Goal: Information Seeking & Learning: Check status

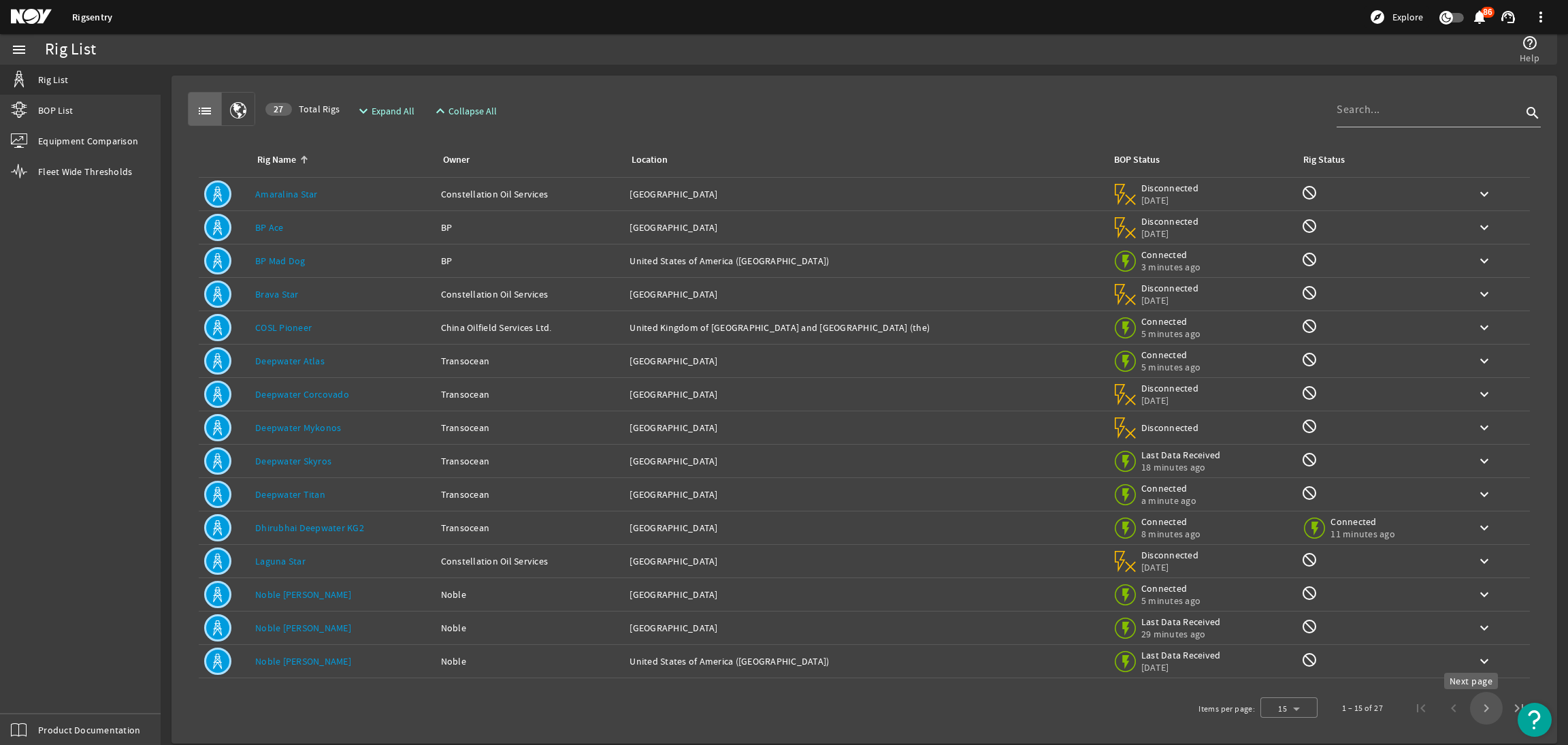
click at [1470, 710] on span "Next page" at bounding box center [1486, 708] width 33 height 33
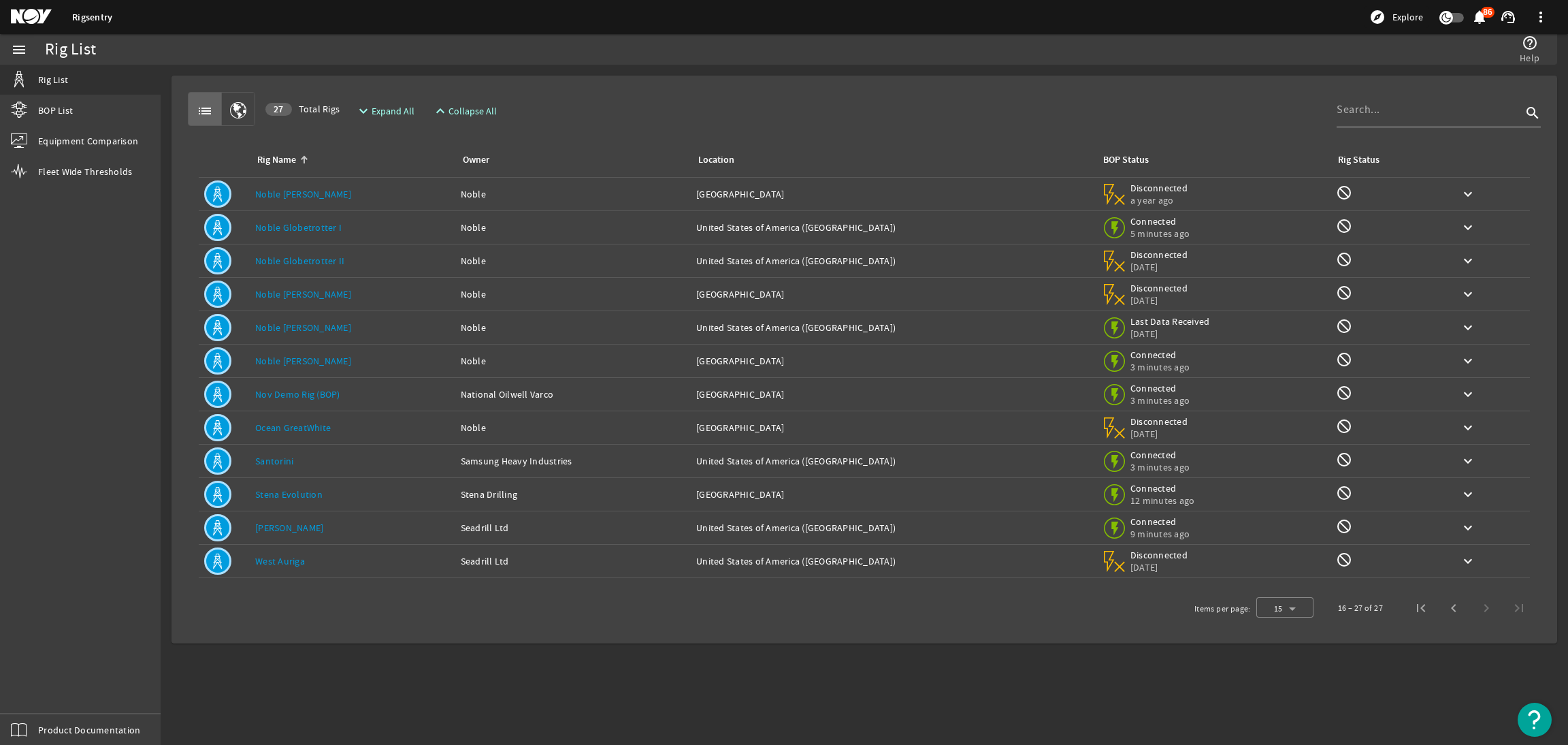
click at [288, 496] on link "Stena Evolution" at bounding box center [288, 494] width 67 height 12
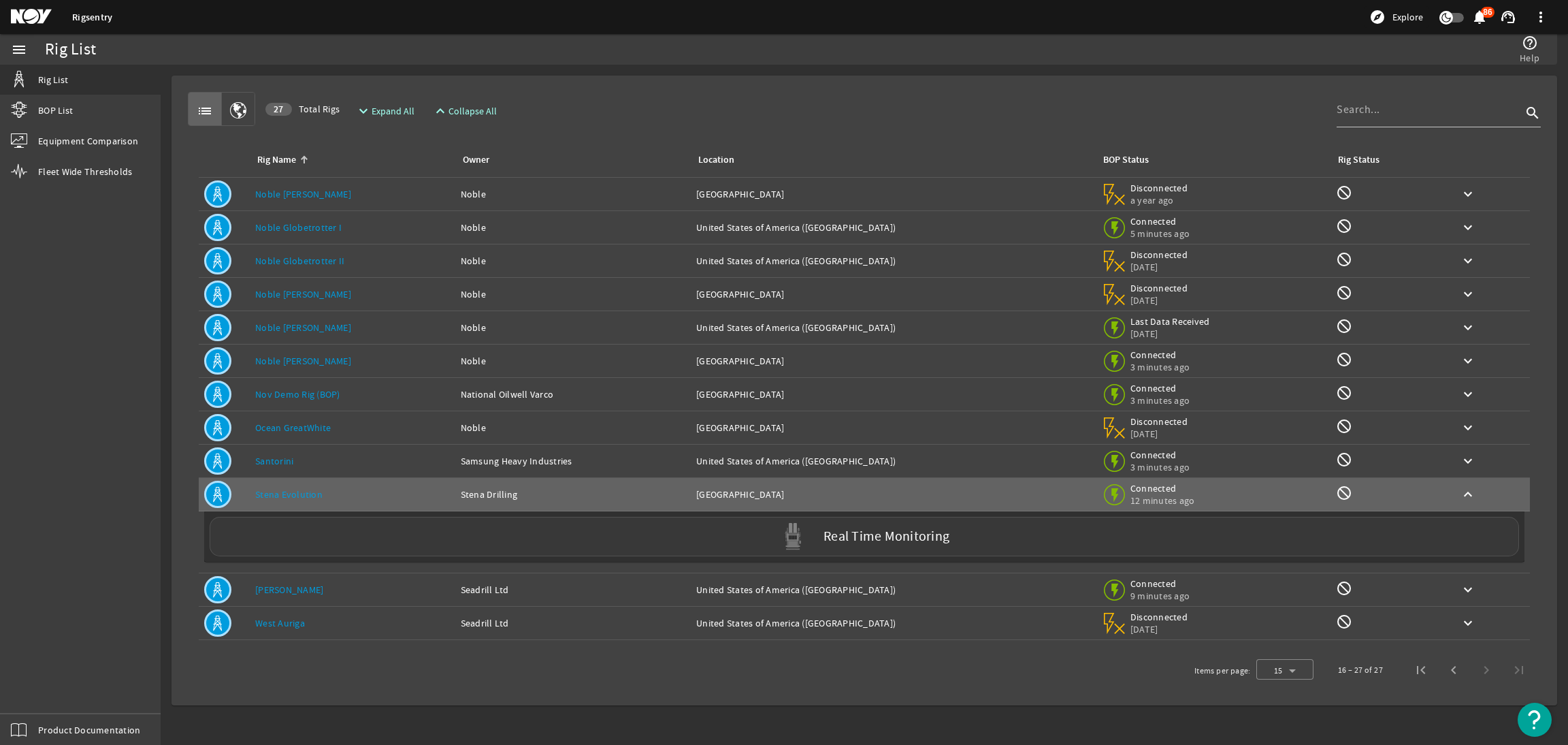
click at [929, 550] on div "Real Time Monitoring" at bounding box center [865, 536] width 1310 height 40
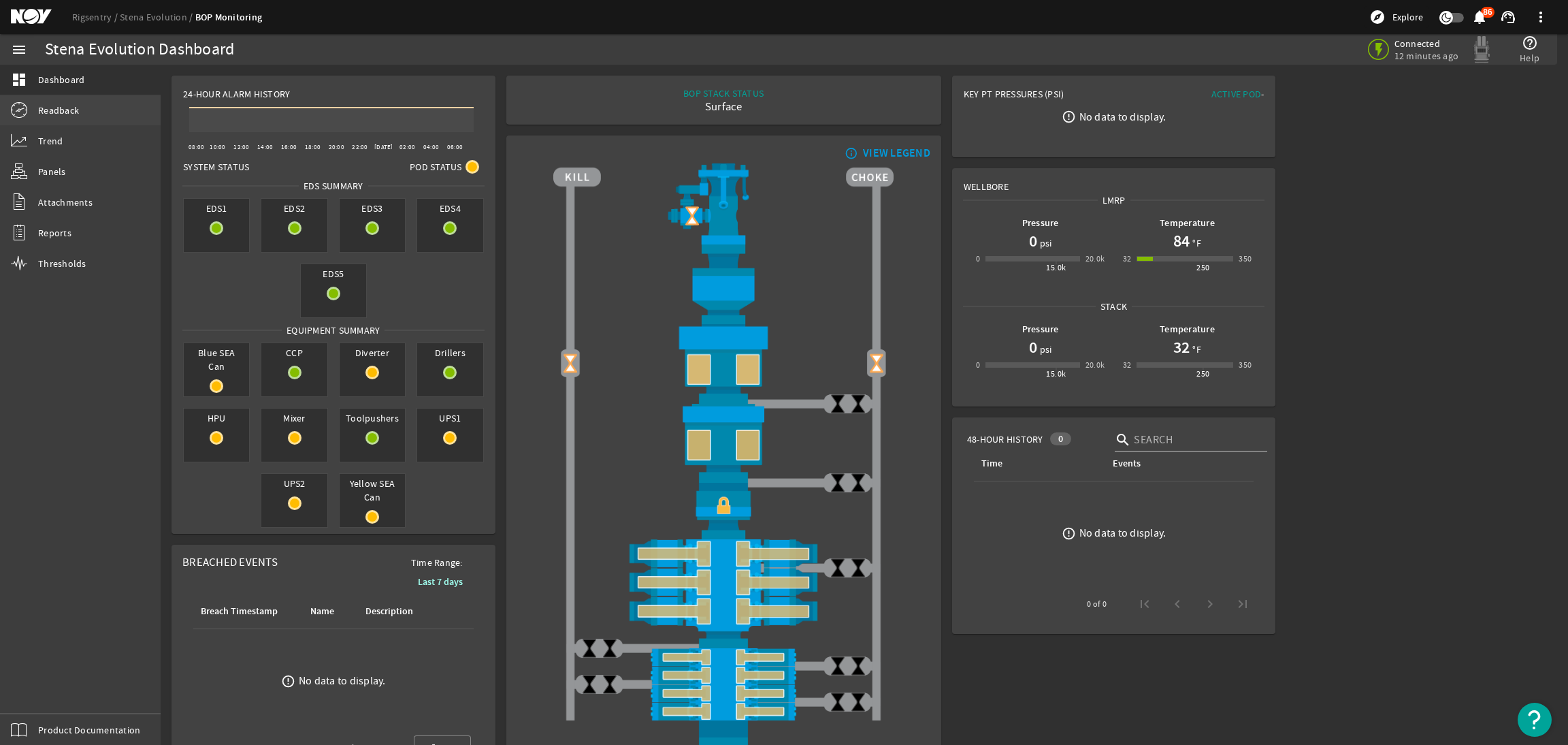
click at [88, 115] on link "Readback" at bounding box center [80, 110] width 161 height 30
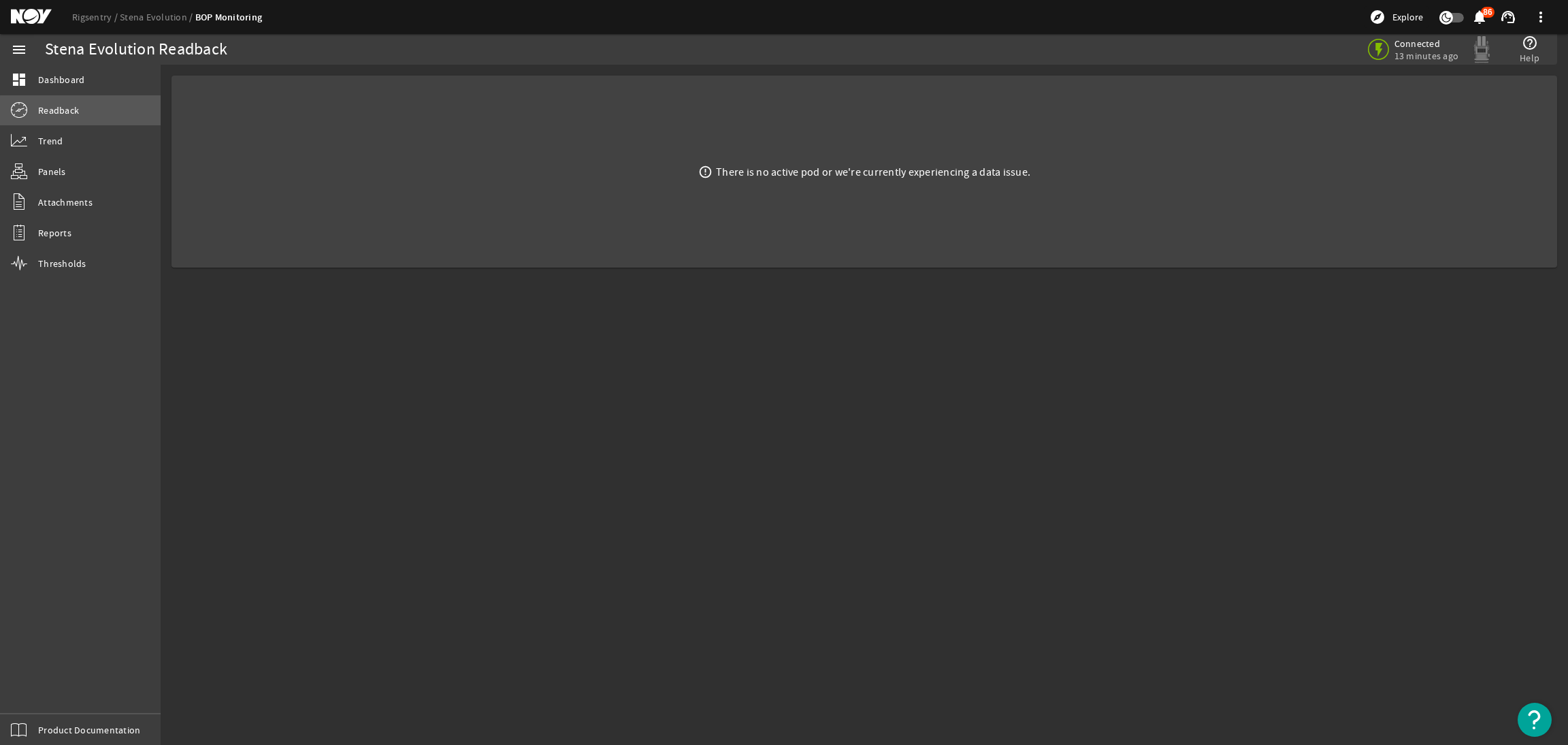
click at [88, 115] on link "Readback" at bounding box center [80, 110] width 161 height 30
click at [71, 168] on link "Panels" at bounding box center [80, 171] width 161 height 30
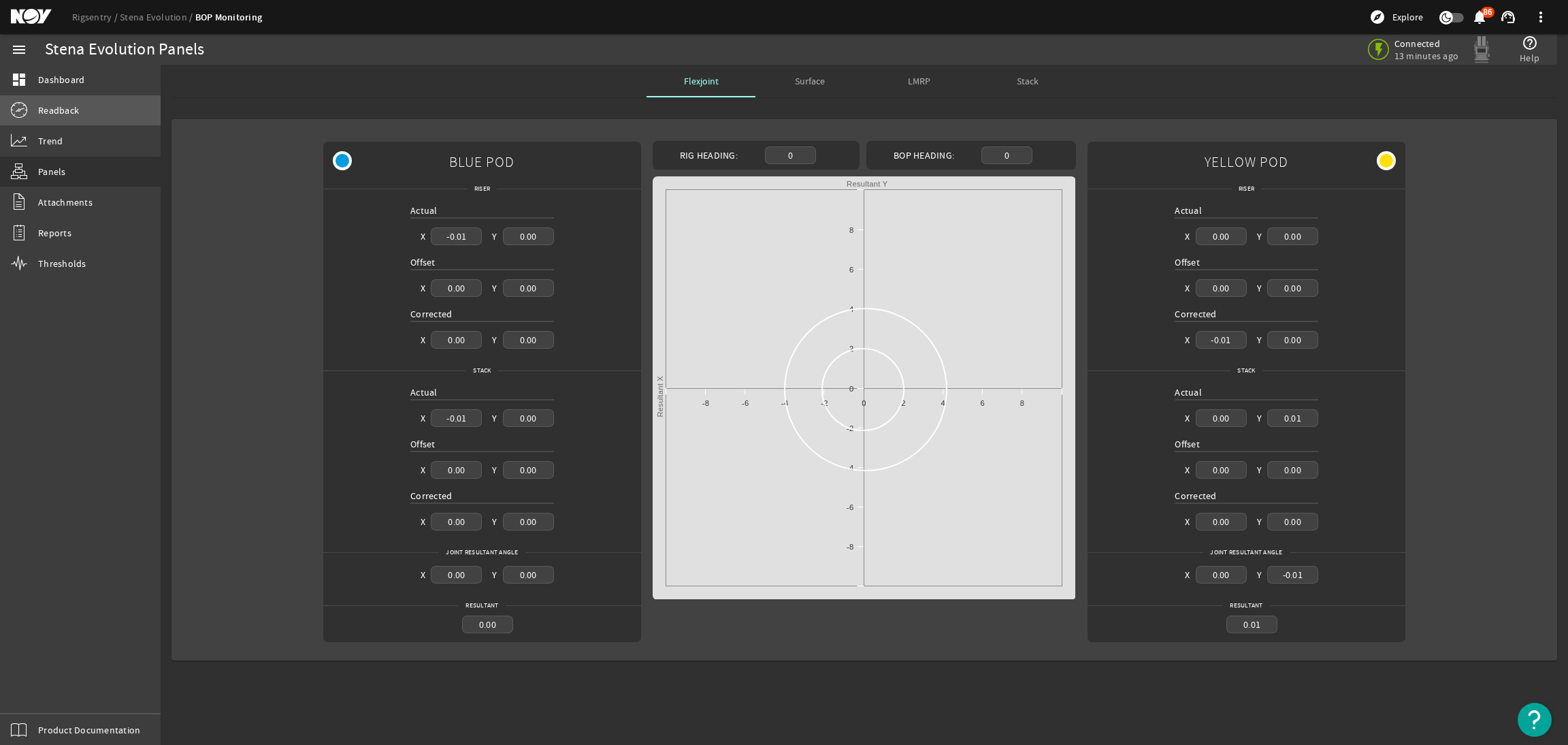
click at [68, 112] on span "Readback" at bounding box center [58, 110] width 41 height 14
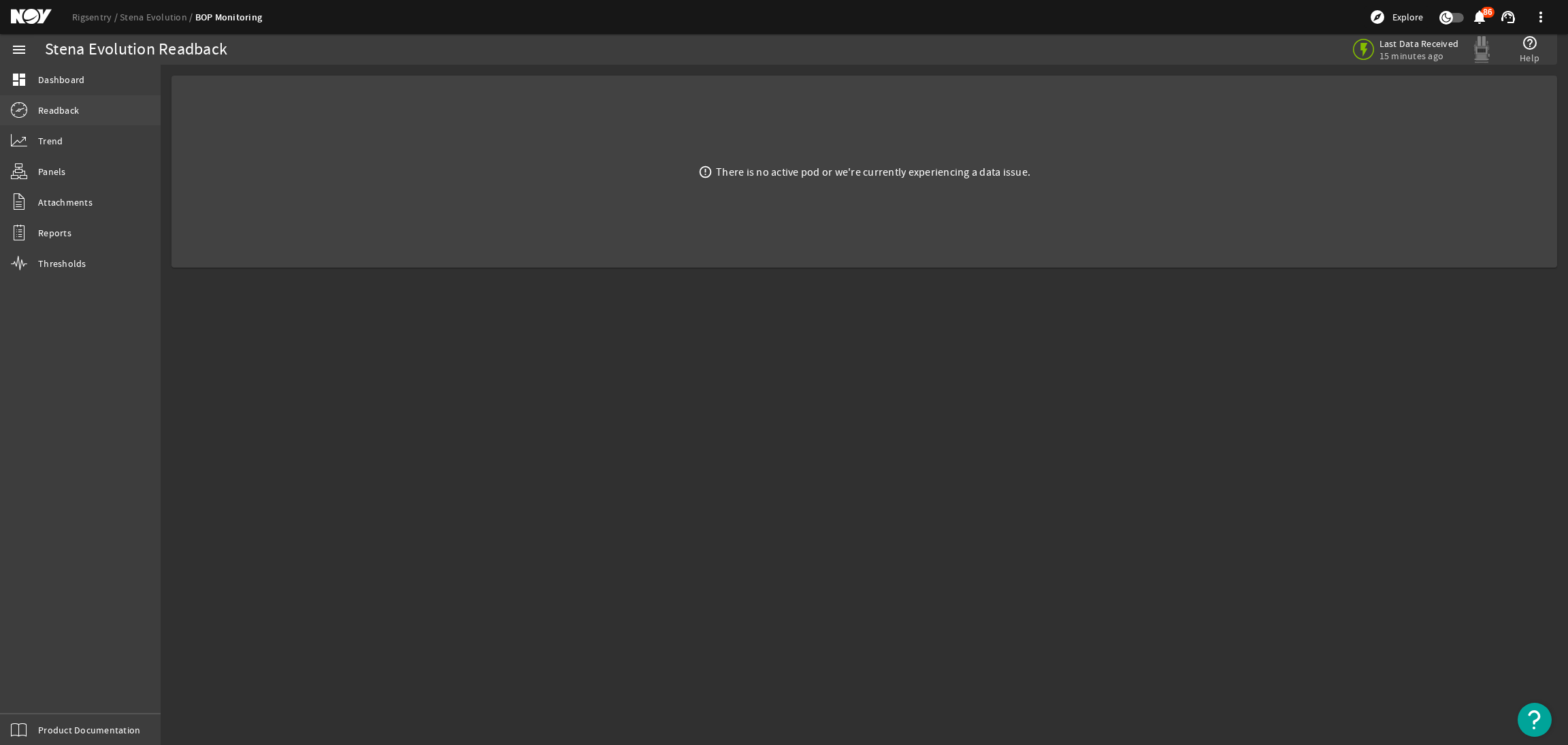
click at [75, 103] on span "Readback" at bounding box center [58, 110] width 41 height 14
click at [73, 79] on span "Dashboard" at bounding box center [61, 80] width 46 height 14
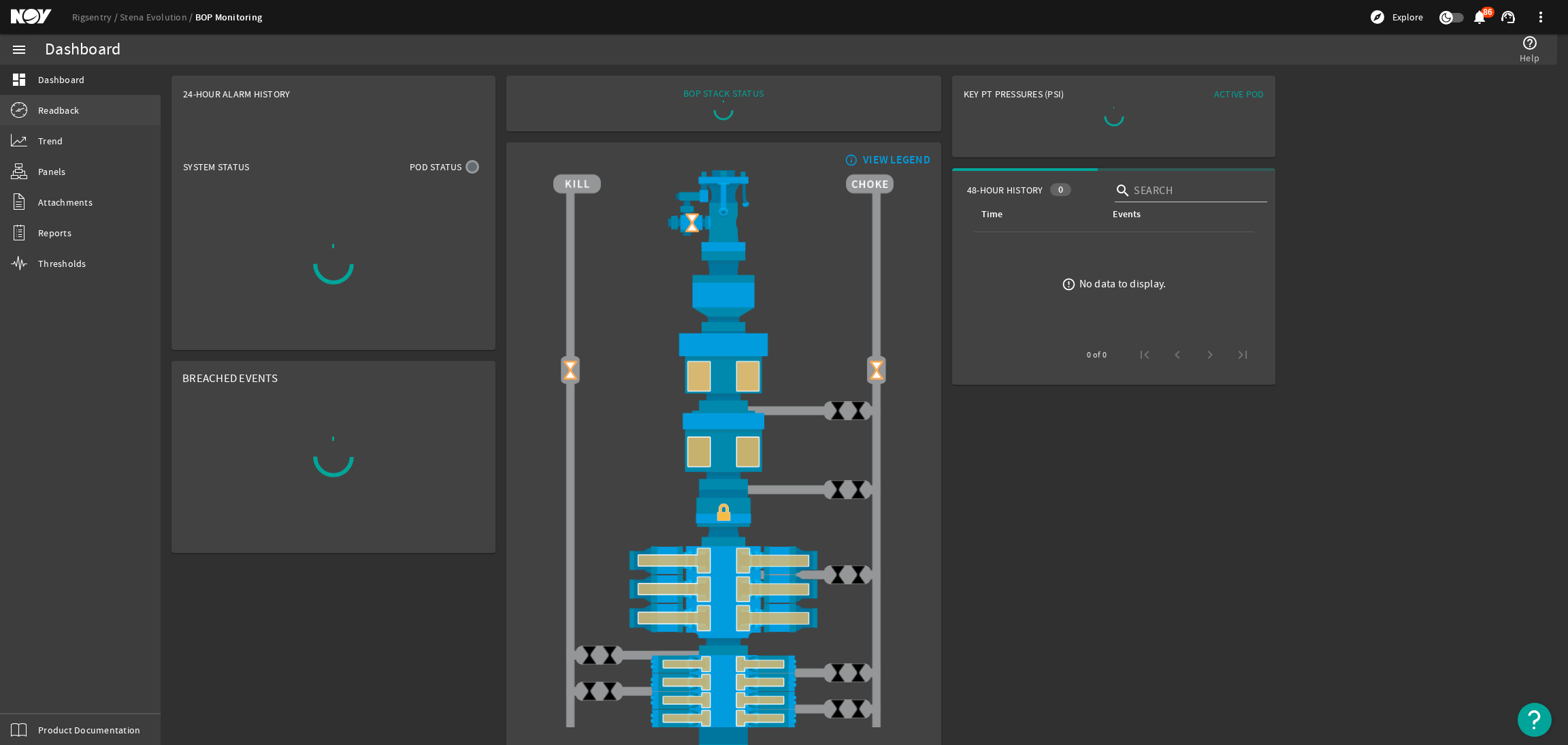
click at [69, 103] on span "Readback" at bounding box center [58, 110] width 41 height 14
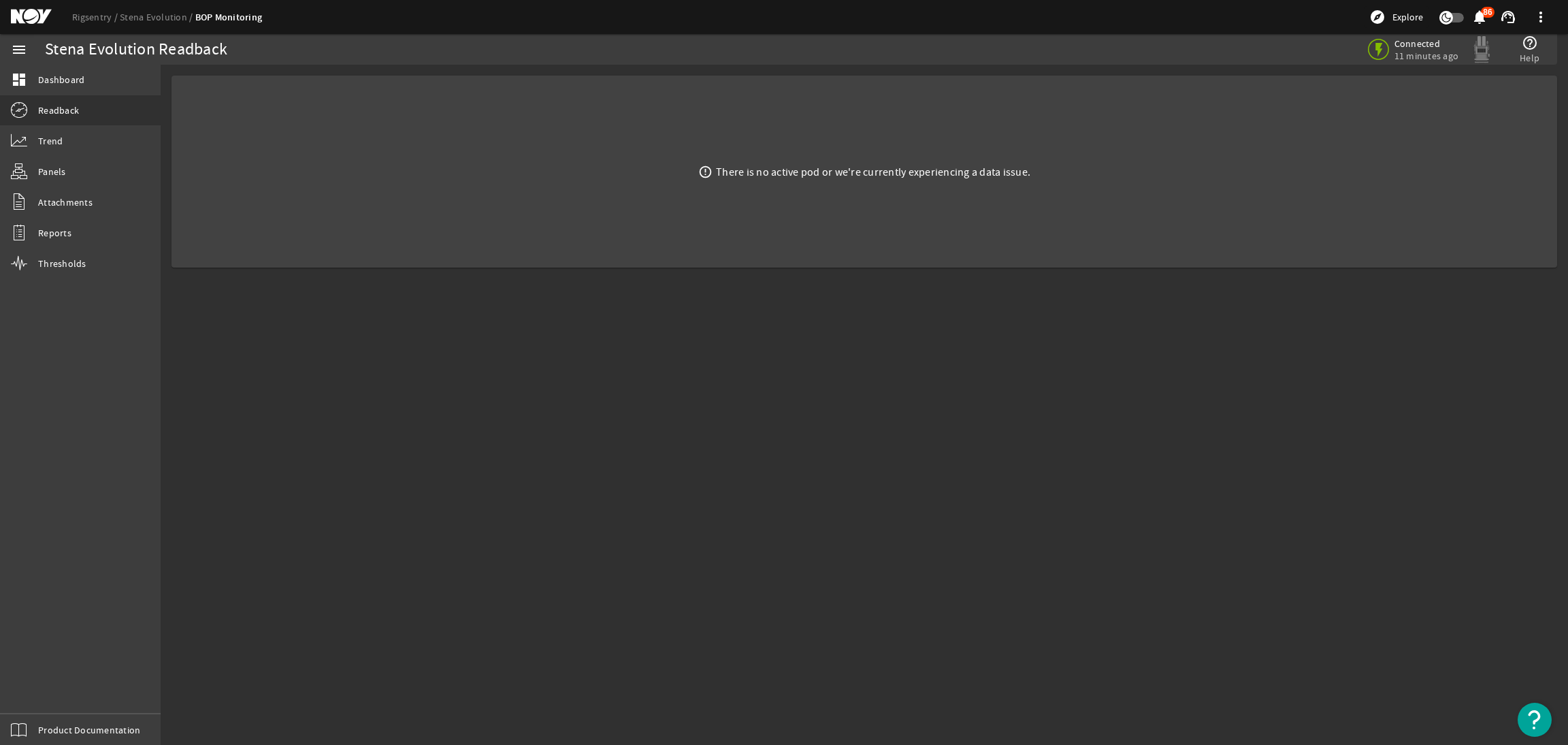
click at [770, 200] on mat-card "error_outline There is no active pod or we're currently experiencing a data iss…" at bounding box center [865, 171] width 1386 height 192
click at [92, 71] on link "dashboard Dashboard" at bounding box center [80, 79] width 161 height 30
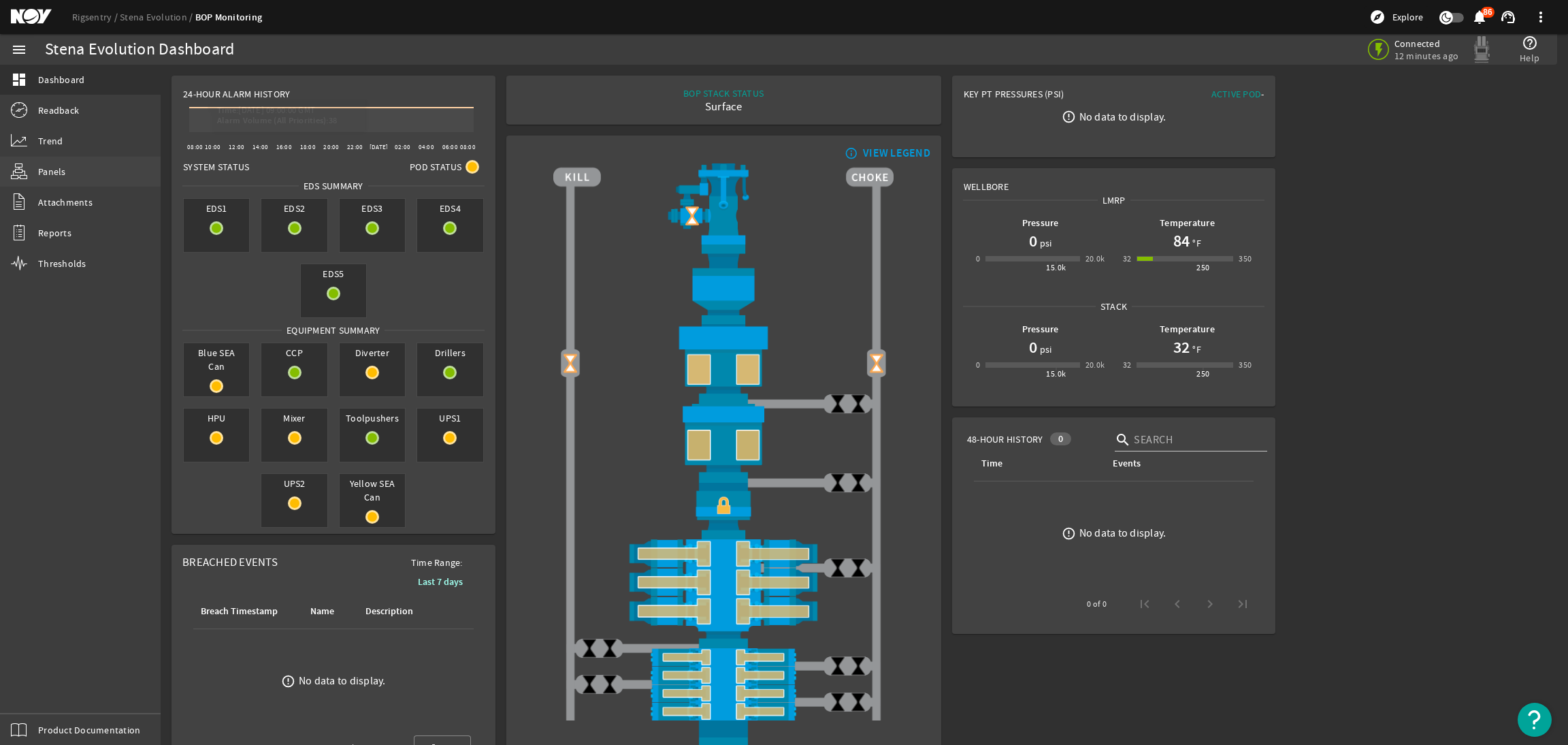
click at [70, 168] on link "Panels" at bounding box center [80, 171] width 161 height 30
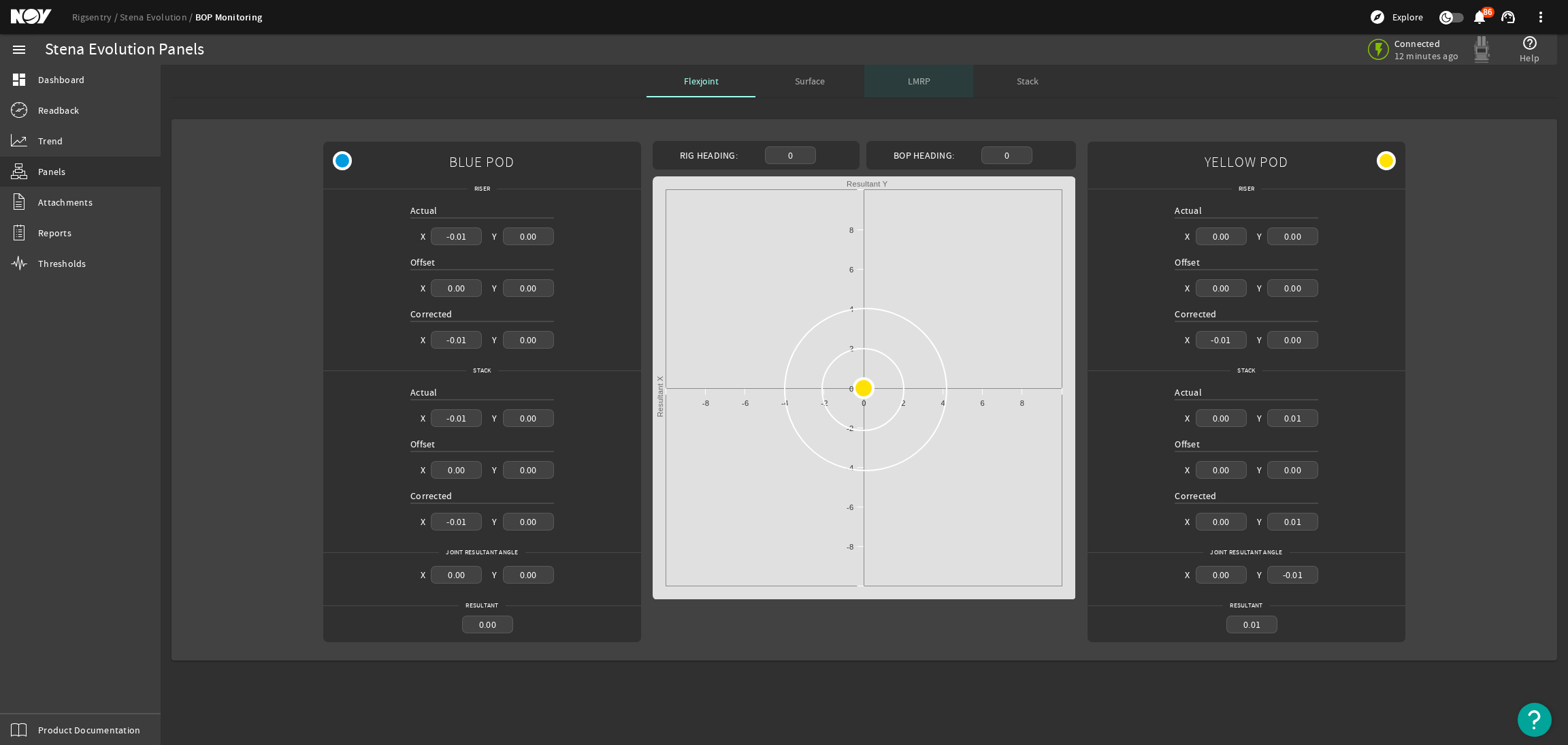
click at [922, 82] on span "LMRP" at bounding box center [919, 81] width 22 height 10
